Goal: Task Accomplishment & Management: Manage account settings

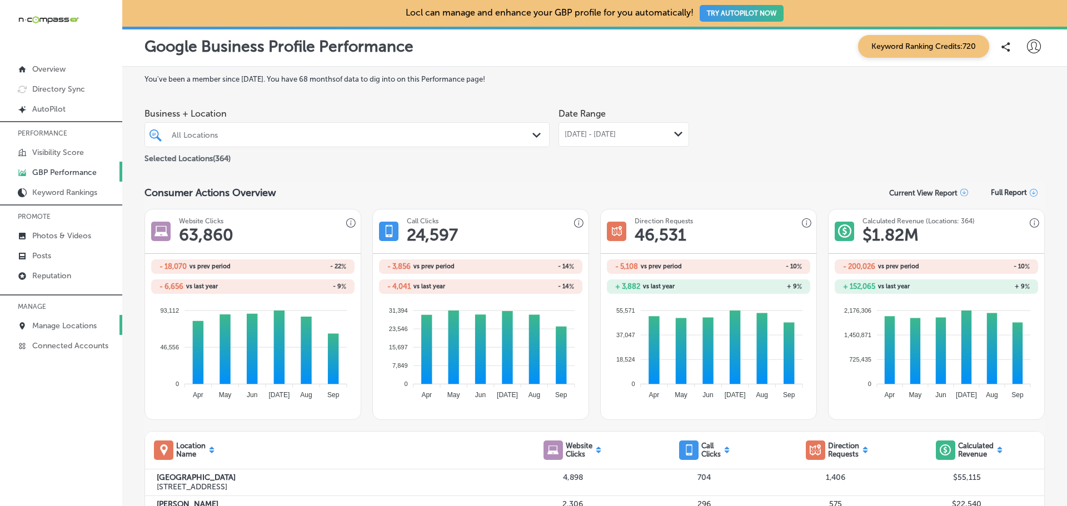
click at [43, 327] on p "Manage Locations" at bounding box center [64, 325] width 64 height 9
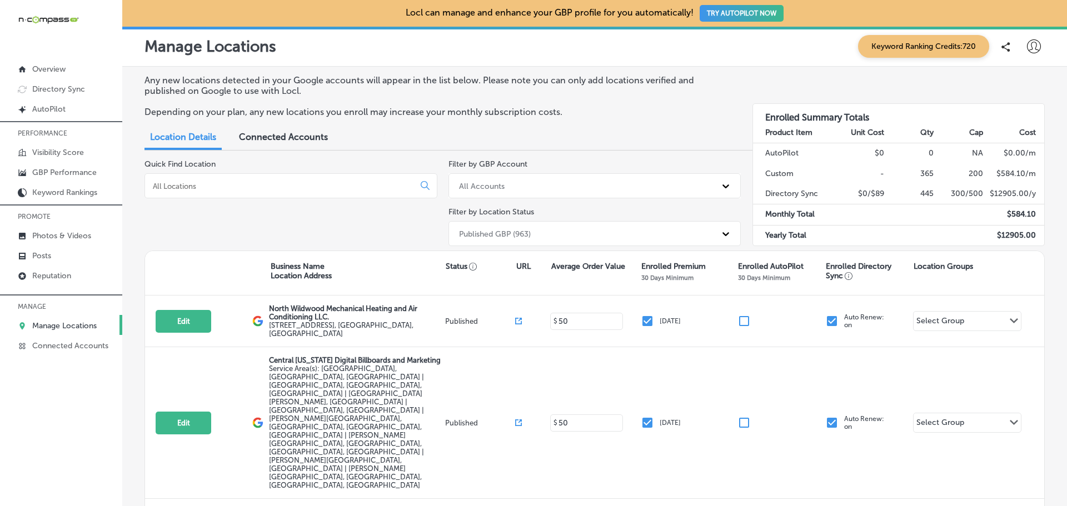
click at [218, 188] on input at bounding box center [282, 186] width 260 height 10
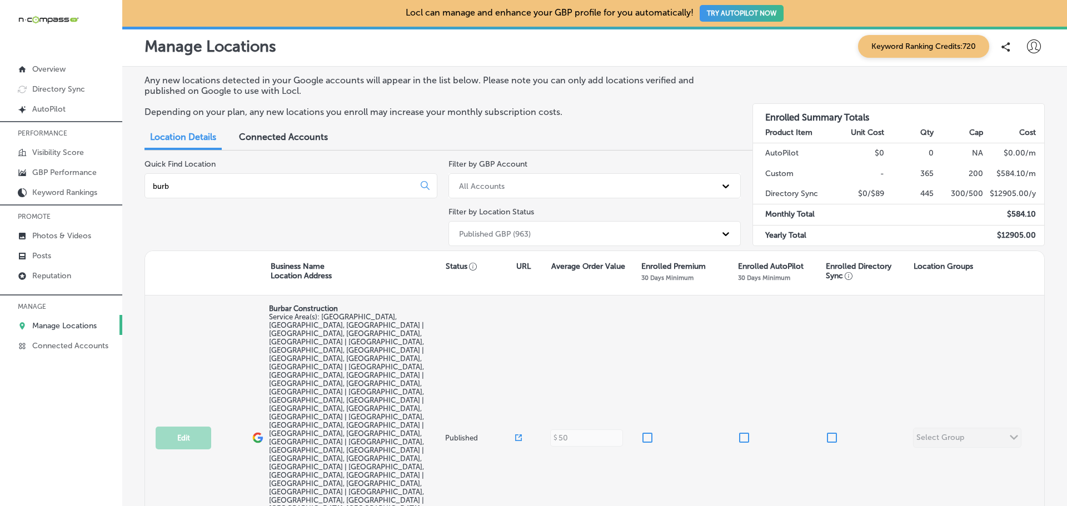
type input "burb"
click at [647, 431] on input "checkbox" at bounding box center [646, 437] width 13 height 13
checkbox input "true"
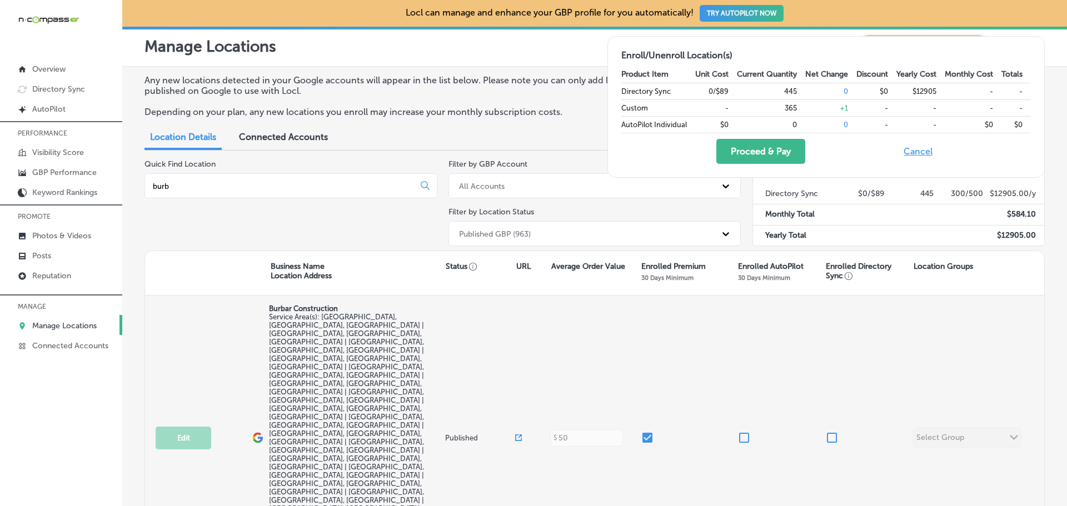
click at [832, 431] on input "checkbox" at bounding box center [831, 437] width 13 height 13
checkbox input "true"
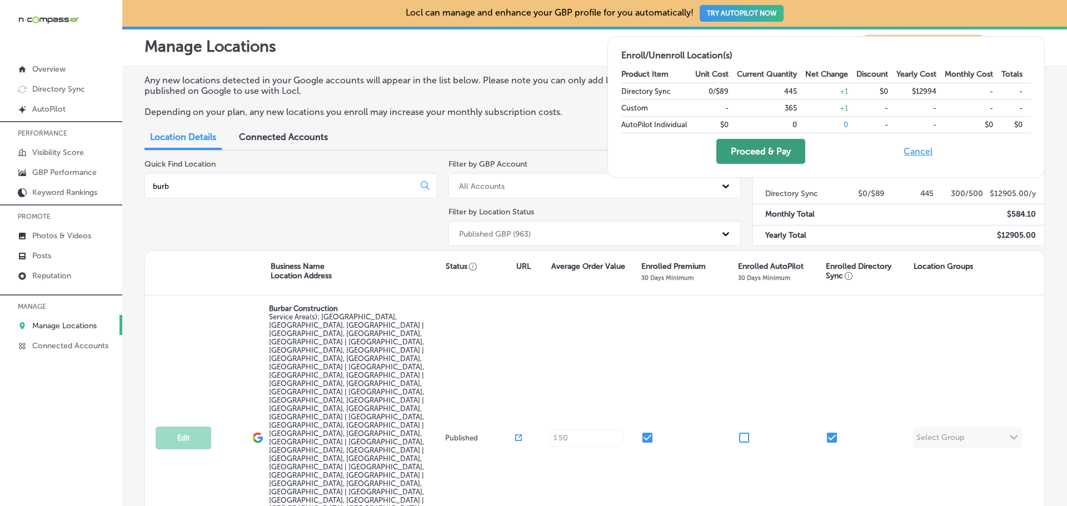
click at [769, 154] on button "Proceed & Pay" at bounding box center [760, 151] width 89 height 25
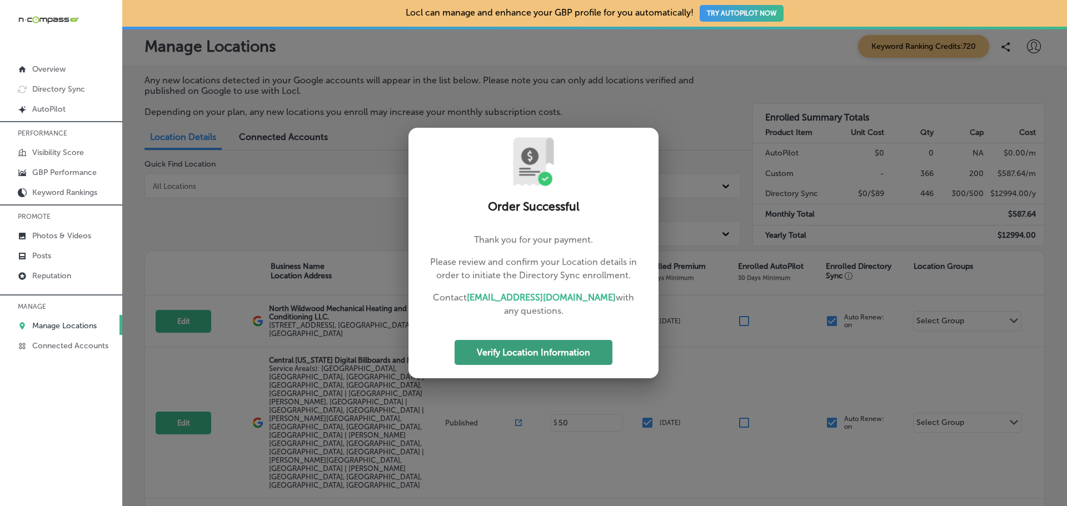
click at [566, 359] on button "Verify Location Information" at bounding box center [533, 352] width 158 height 25
select select "US"
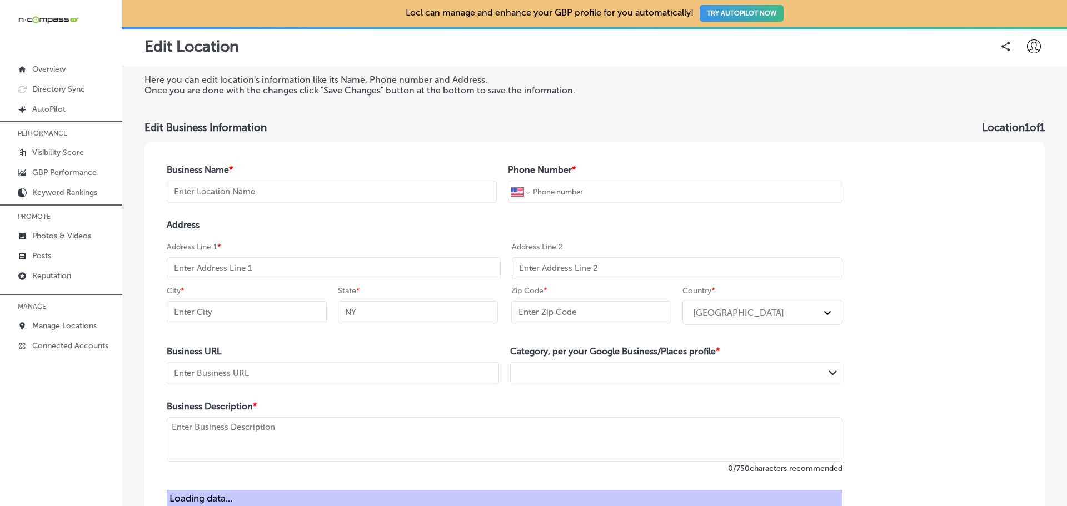
type input "Burbar Construction"
type input "[PHONE_NUMBER]"
type input "[URL][DOMAIN_NAME]"
type textarea "Welcome to Burbar Construction, a family-owned and operated business built on a…"
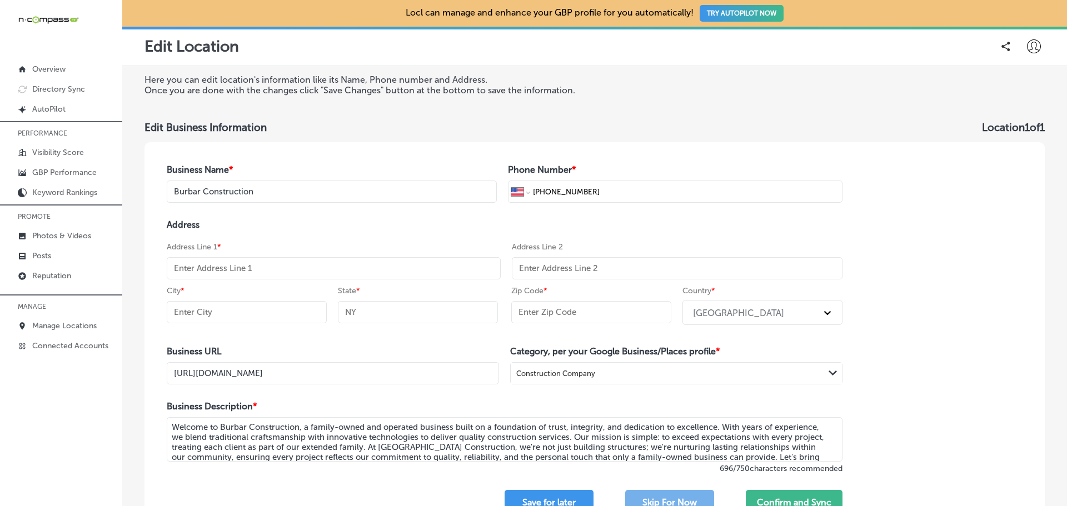
select select "US"
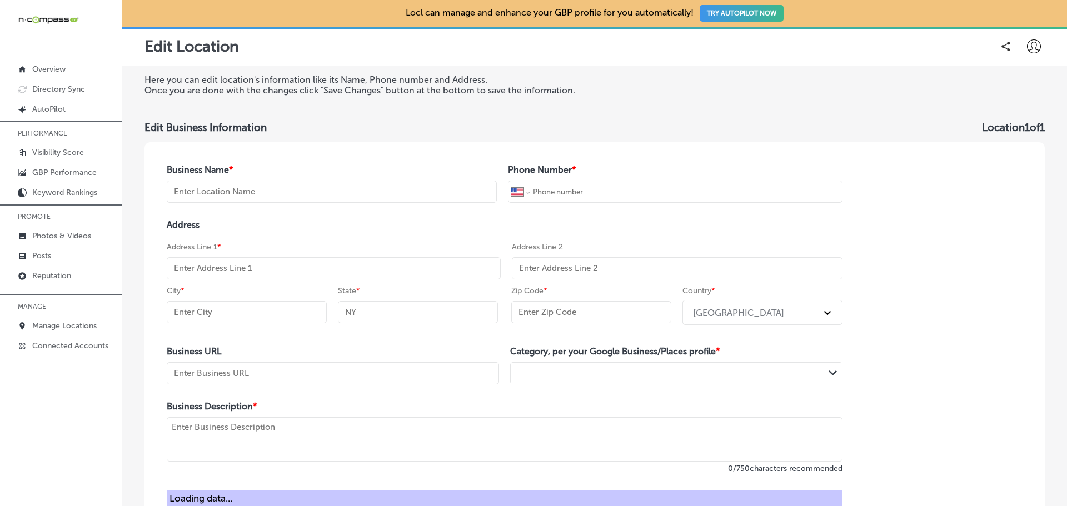
type input "Burbar Construction"
type input "[PHONE_NUMBER]"
type input "[URL][DOMAIN_NAME]"
type textarea "Welcome to Burbar Construction, a family-owned and operated business built on a…"
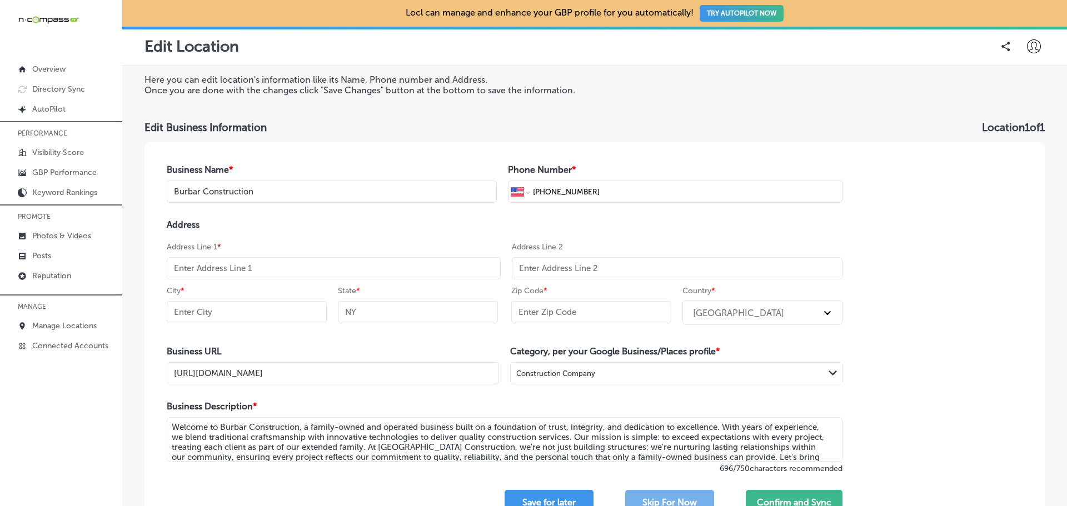
select select "US"
click at [208, 267] on input "text" at bounding box center [334, 268] width 334 height 22
paste input "[STREET_ADDRESS]"
type input "[STREET_ADDRESS]"
click at [223, 312] on input "text" at bounding box center [247, 312] width 160 height 22
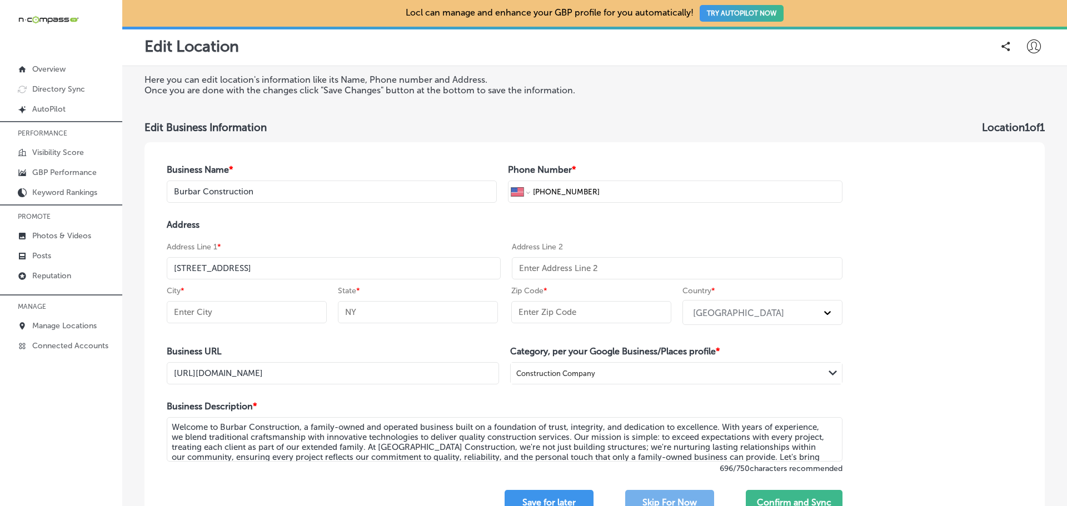
paste input "[GEOGRAPHIC_DATA]"
type input "[GEOGRAPHIC_DATA]"
click at [383, 315] on input "text" at bounding box center [418, 312] width 160 height 22
type input "MI"
click at [549, 311] on input "text" at bounding box center [591, 312] width 160 height 22
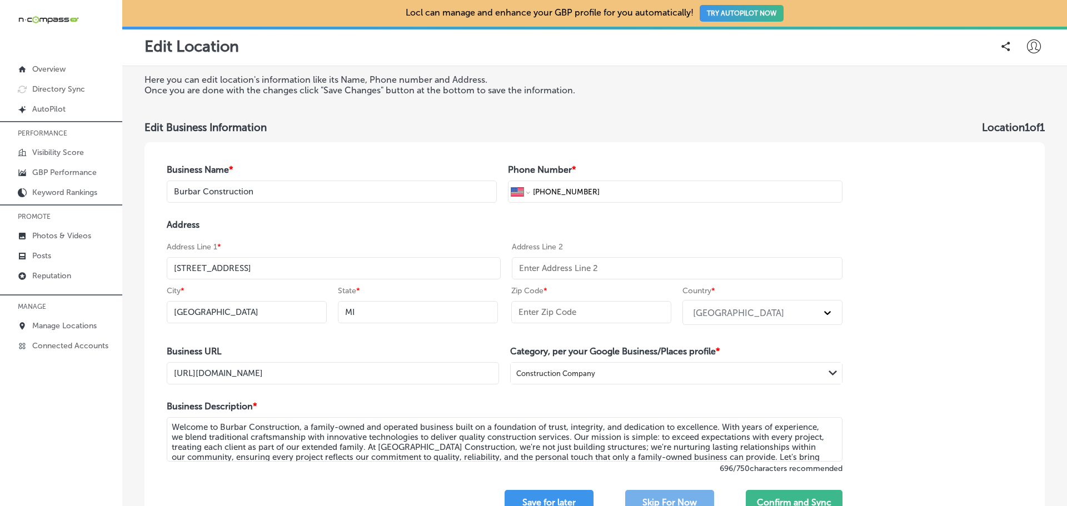
paste input "48336"
type input "48336"
click at [906, 314] on div "Business Name * Burbar Construction Phone Number * International [GEOGRAPHIC_DA…" at bounding box center [594, 339] width 900 height 395
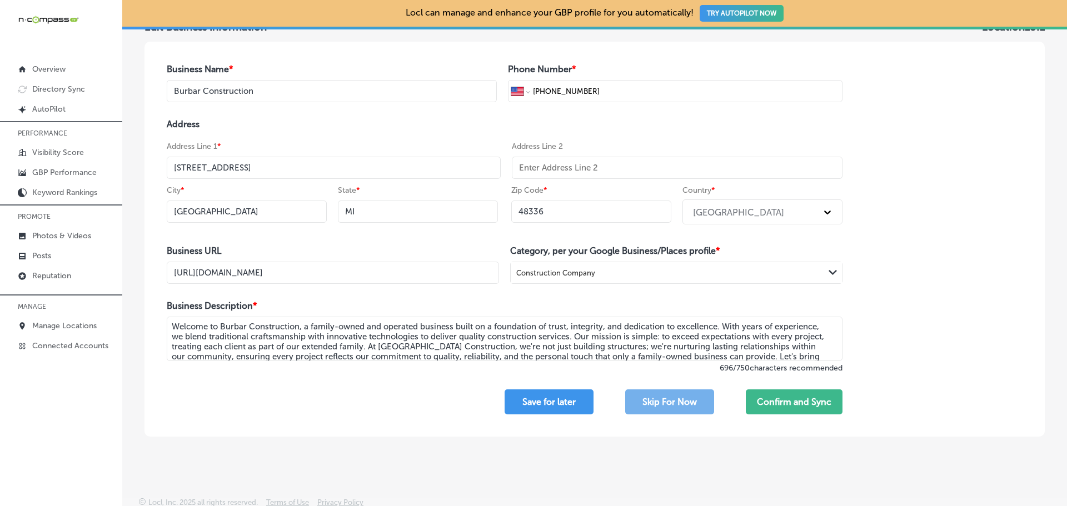
scroll to position [107, 0]
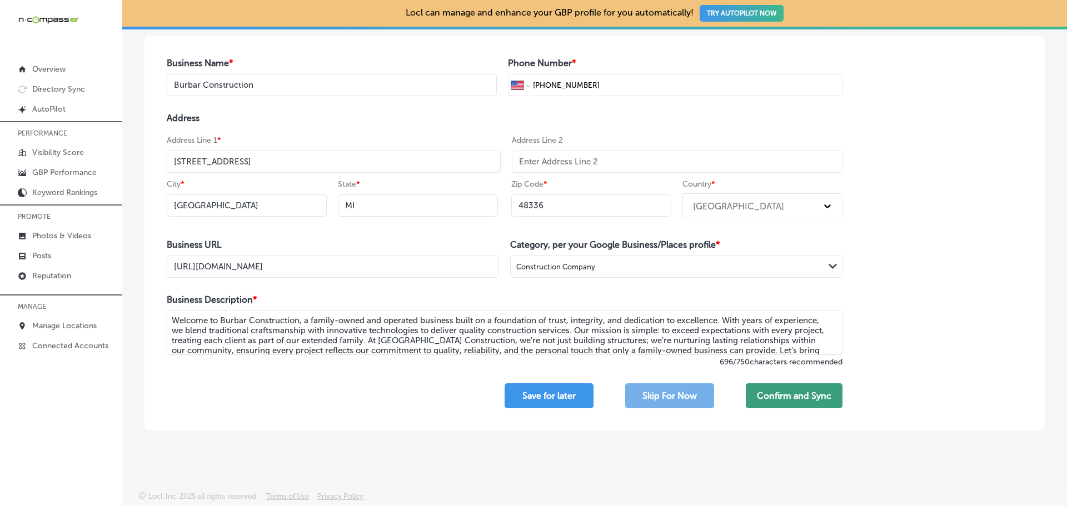
click at [787, 398] on button "Confirm and Sync" at bounding box center [793, 395] width 97 height 25
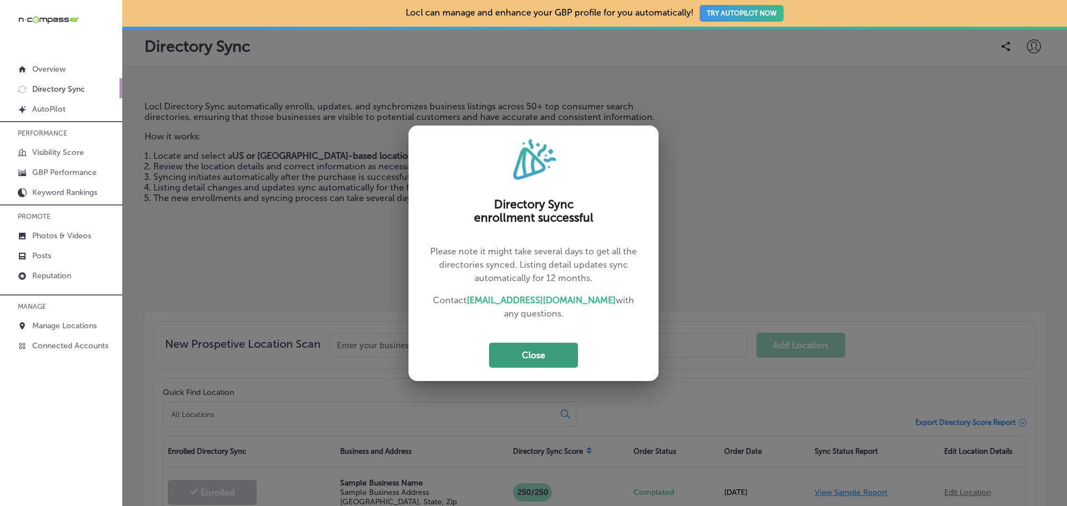
click at [544, 346] on button "Close" at bounding box center [533, 355] width 89 height 25
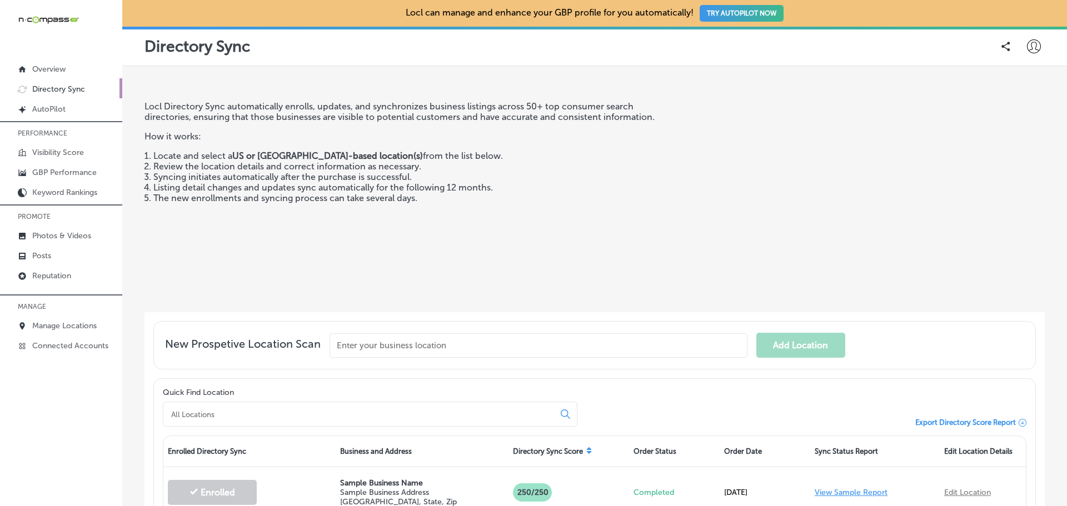
click at [1027, 46] on icon at bounding box center [1034, 46] width 14 height 14
click at [1013, 110] on p "My Teams" at bounding box center [1013, 114] width 41 height 13
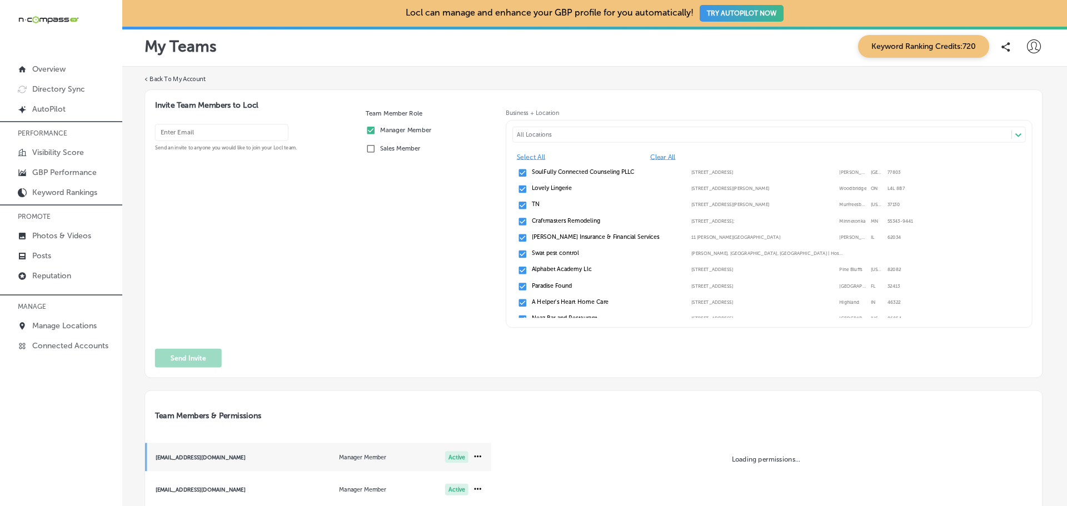
click at [191, 131] on input "email" at bounding box center [221, 132] width 133 height 17
paste input "[EMAIL_ADDRESS][DOMAIN_NAME]"
type input "[EMAIL_ADDRESS][DOMAIN_NAME]"
